Goal: Understand process/instructions

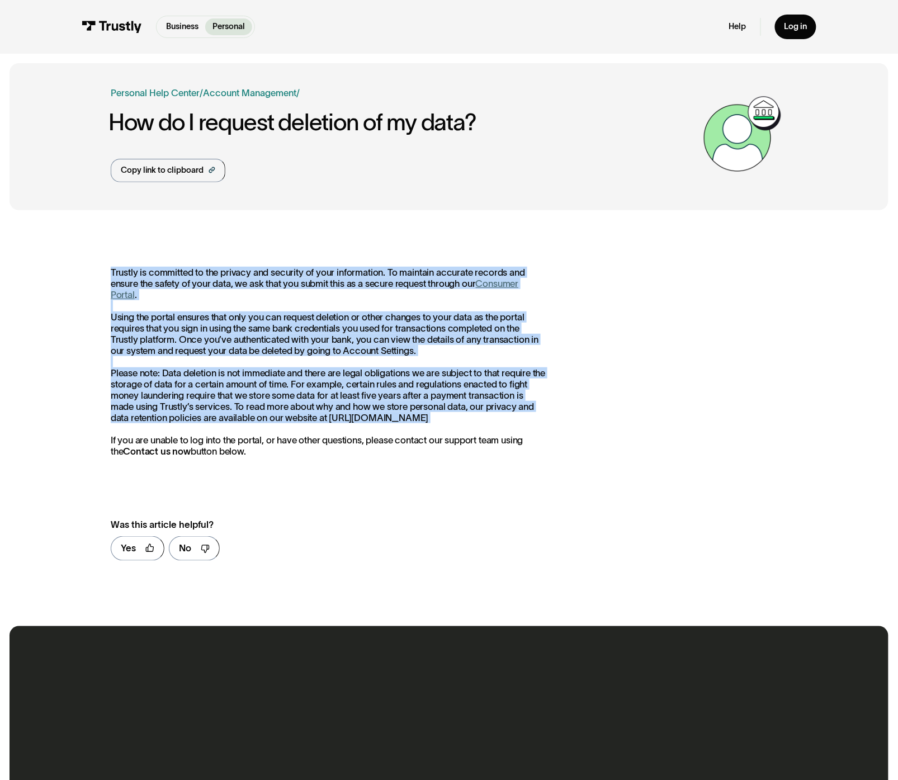
drag, startPoint x: 109, startPoint y: 267, endPoint x: 344, endPoint y: 424, distance: 283.0
click at [344, 424] on div "Trustly is committed to the privacy and security of your information. To mainta…" at bounding box center [449, 418] width 879 height 397
click at [344, 424] on p "Trustly is committed to the privacy and security of your information. To mainta…" at bounding box center [328, 362] width 435 height 191
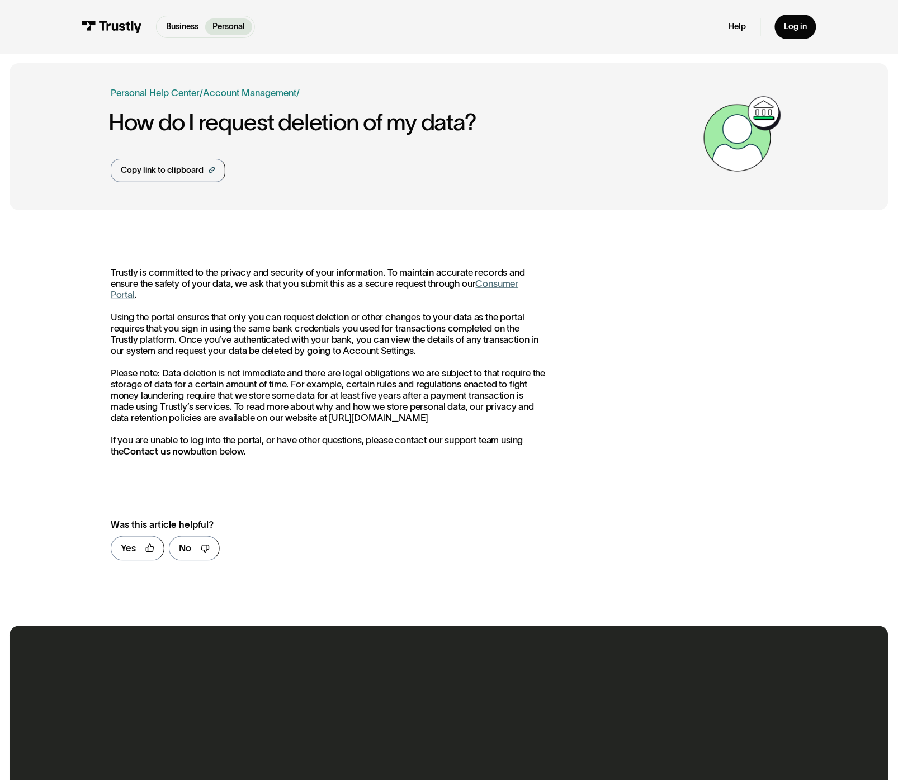
drag, startPoint x: 344, startPoint y: 451, endPoint x: 103, endPoint y: 275, distance: 298.5
click at [103, 275] on div "Trustly is committed to the privacy and security of your information. To mainta…" at bounding box center [449, 418] width 879 height 397
click at [221, 397] on p "Trustly is committed to the privacy and security of your information. To mainta…" at bounding box center [328, 362] width 435 height 191
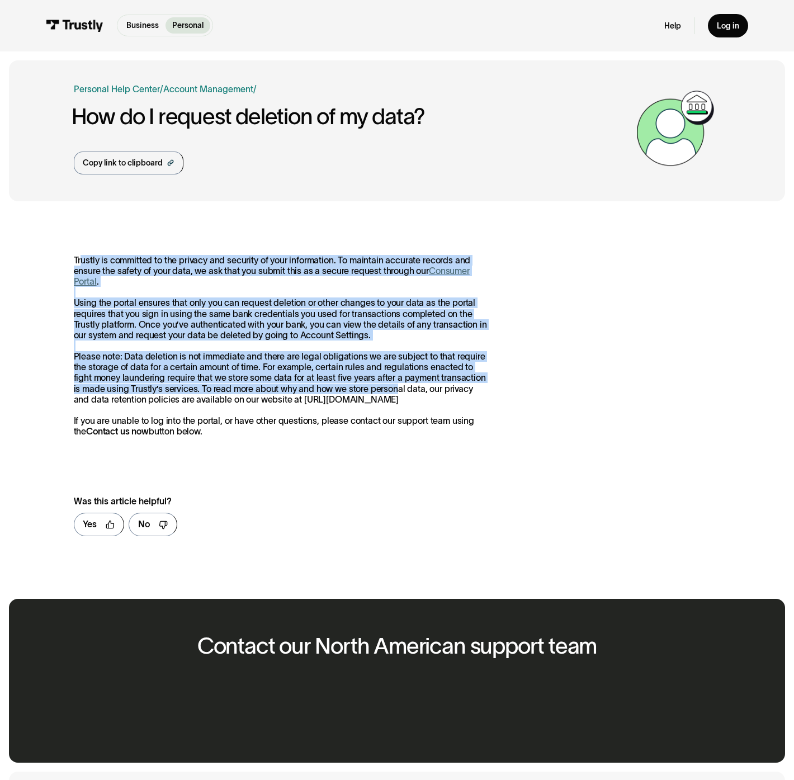
drag, startPoint x: 80, startPoint y: 258, endPoint x: 387, endPoint y: 388, distance: 333.2
click at [387, 388] on p "Trustly is committed to the privacy and security of your information. To mainta…" at bounding box center [282, 346] width 416 height 182
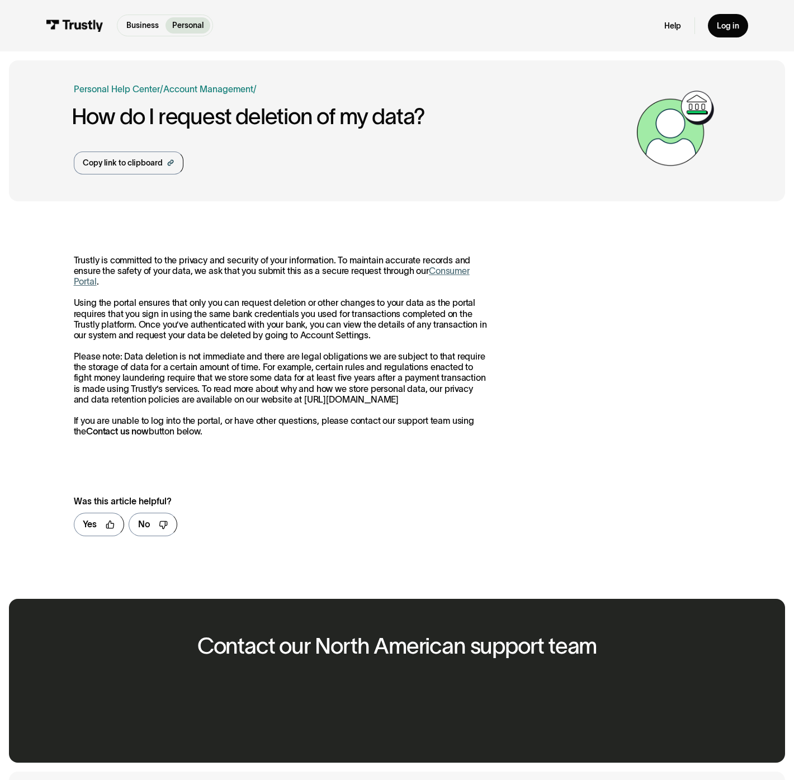
click at [387, 388] on p "Trustly is committed to the privacy and security of your information. To mainta…" at bounding box center [282, 346] width 416 height 182
